Goal: Check status

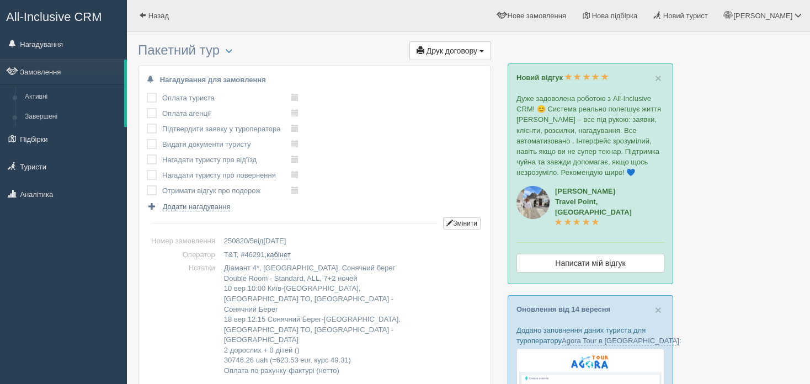
click at [92, 72] on link "Замовлення" at bounding box center [62, 72] width 124 height 24
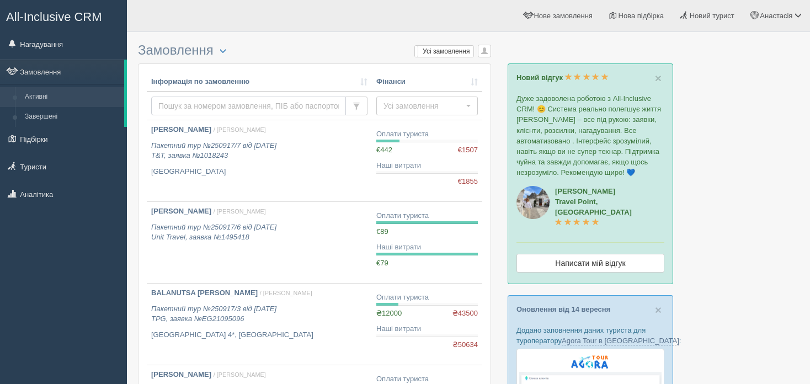
click at [192, 107] on input "text" at bounding box center [248, 106] width 195 height 19
click at [276, 109] on input "text" at bounding box center [248, 106] width 195 height 19
type input "kolos"
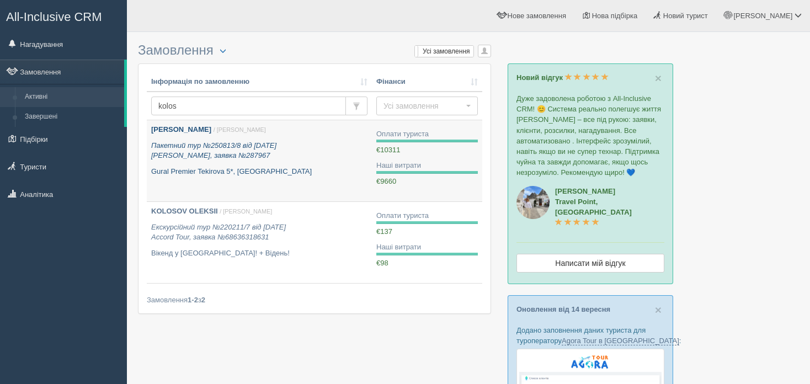
click at [263, 167] on p "Gural Premier Tekirova 5*, Туреччина" at bounding box center [259, 172] width 216 height 10
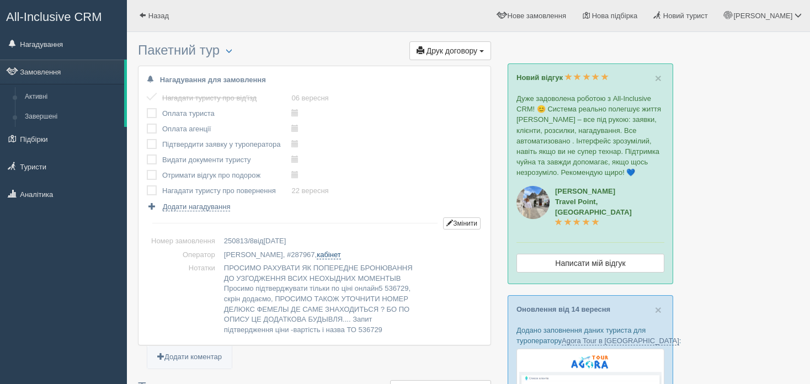
click at [317, 257] on link "кабінет" at bounding box center [329, 255] width 24 height 9
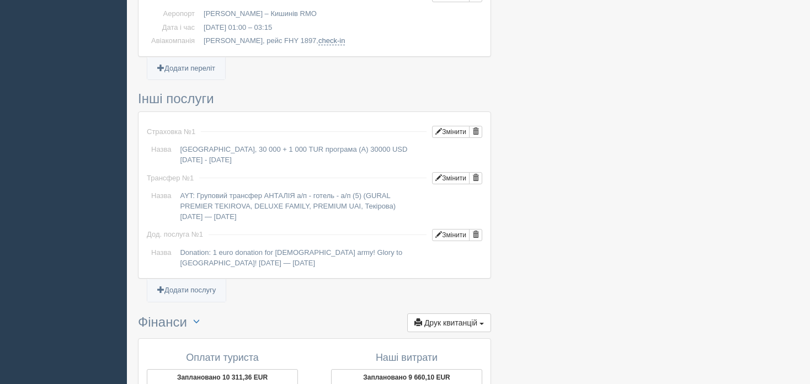
scroll to position [771, 0]
